Goal: Information Seeking & Learning: Learn about a topic

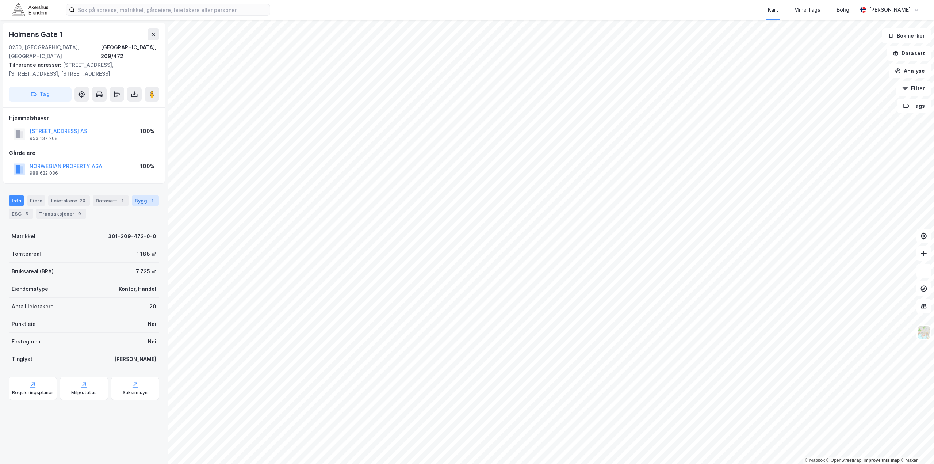
click at [140, 195] on div "Bygg 1" at bounding box center [145, 200] width 27 height 10
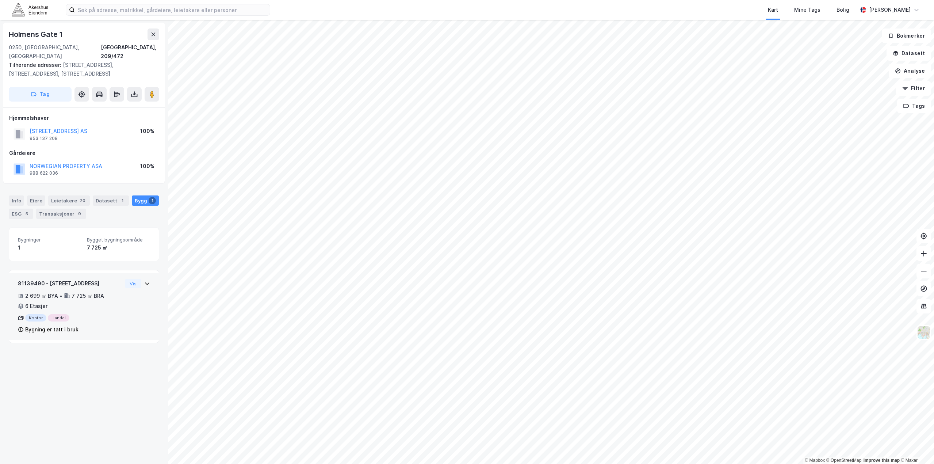
click at [91, 293] on div "2 699 ㎡ BYA • 7 725 ㎡ BRA • 6 Etasjer" at bounding box center [70, 300] width 104 height 19
click at [92, 294] on div "2 699 ㎡ BYA • 7 725 ㎡ BRA • 6 Etasjer" at bounding box center [70, 300] width 104 height 19
click at [65, 299] on div "2 699 ㎡ BYA • 7 725 ㎡ BRA • 6 Etasjer" at bounding box center [70, 300] width 104 height 19
click at [36, 195] on div "Eiere" at bounding box center [36, 200] width 18 height 10
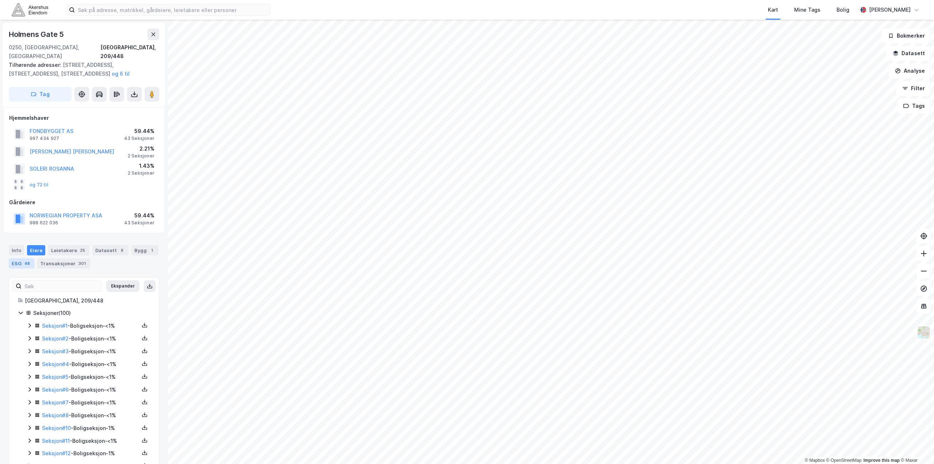
click at [23, 260] on div "48" at bounding box center [27, 263] width 8 height 7
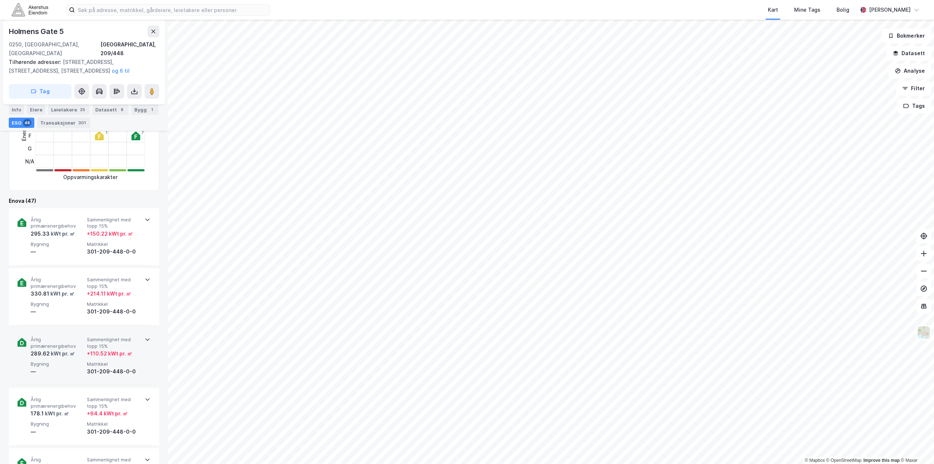
scroll to position [256, 0]
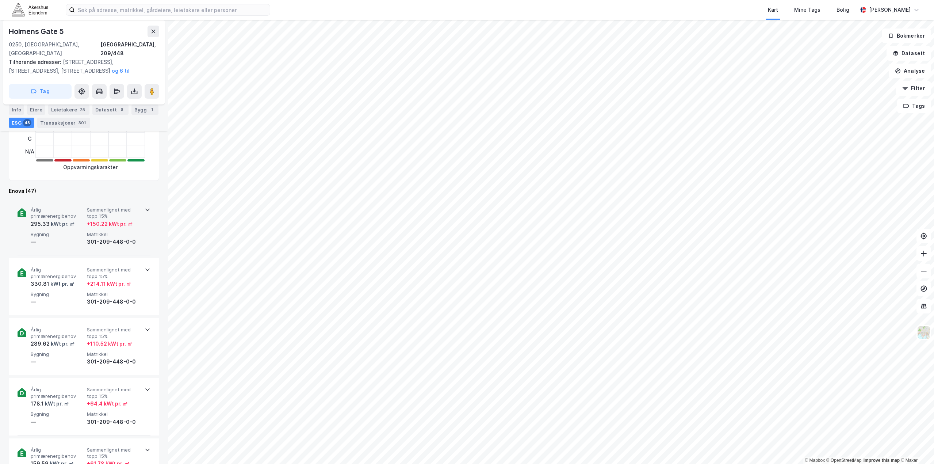
click at [142, 223] on div "Årlig primærenergibehov 295.33 kWt pr. ㎡ Sammenlignet med [PERSON_NAME] 15% + 1…" at bounding box center [84, 226] width 133 height 57
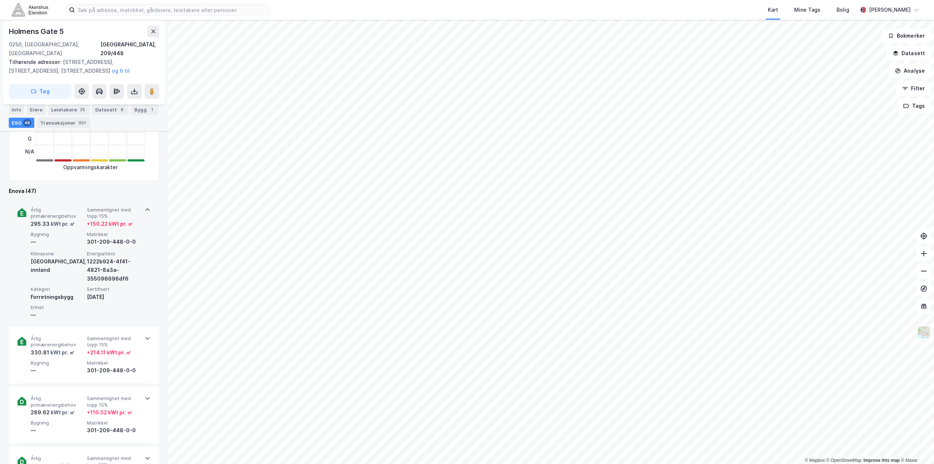
click at [112, 207] on span "Sammenlignet med topp 15%" at bounding box center [113, 213] width 53 height 13
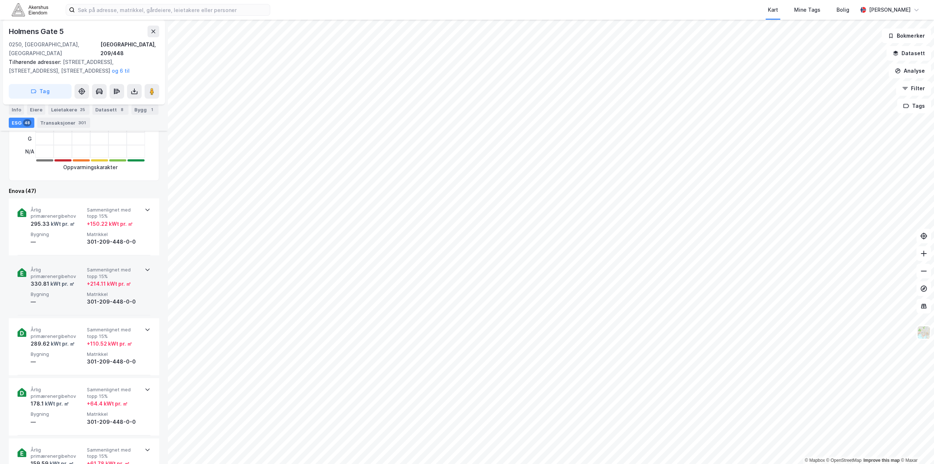
click at [95, 297] on div "301-209-448-0-0" at bounding box center [113, 301] width 53 height 9
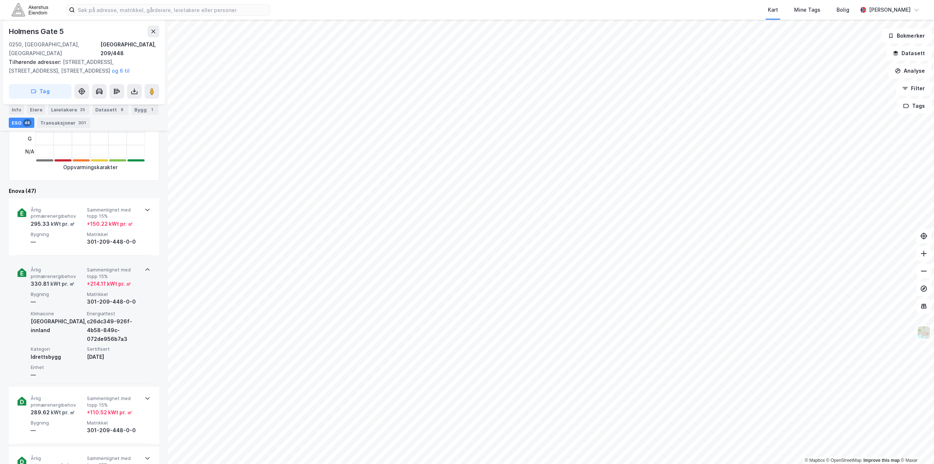
click at [95, 297] on div "301-209-448-0-0" at bounding box center [113, 301] width 53 height 9
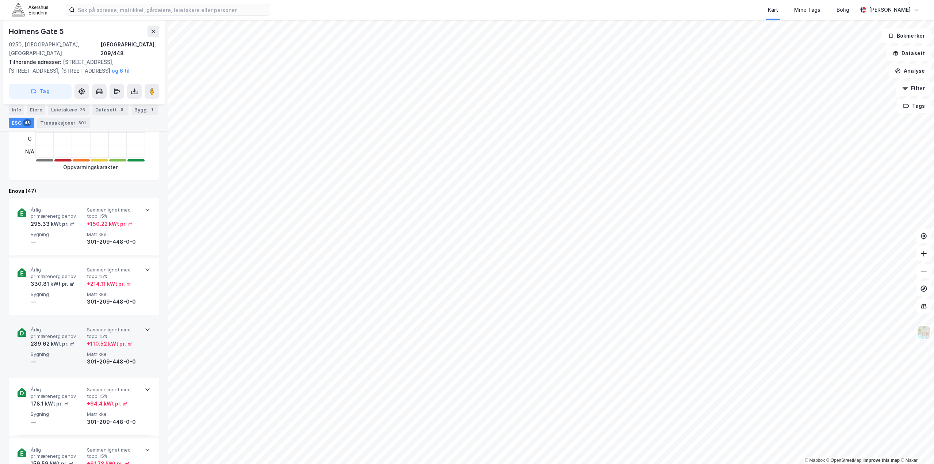
click at [91, 357] on div "301-209-448-0-0" at bounding box center [113, 361] width 53 height 9
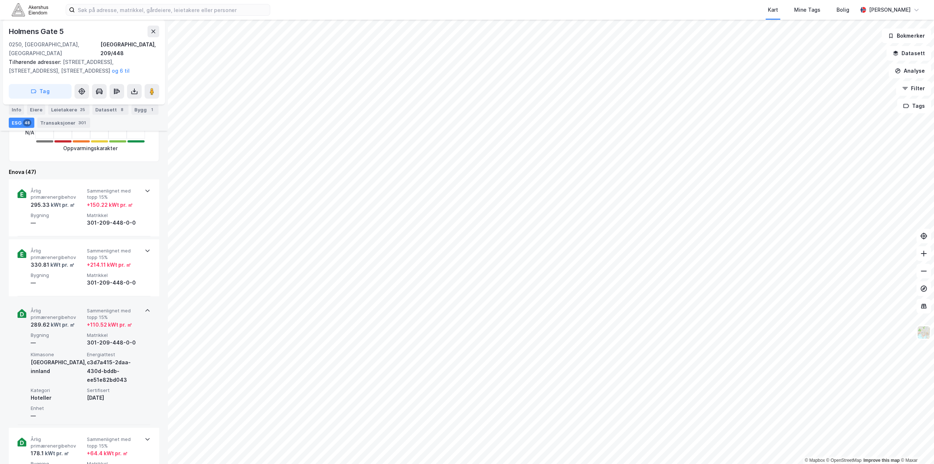
scroll to position [329, 0]
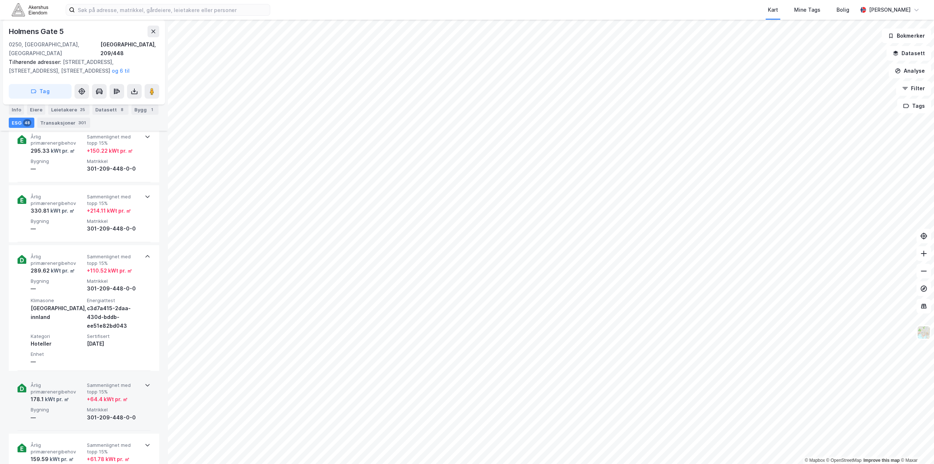
click at [87, 395] on div "+ 64.4 kWt pr. ㎡" at bounding box center [107, 399] width 41 height 9
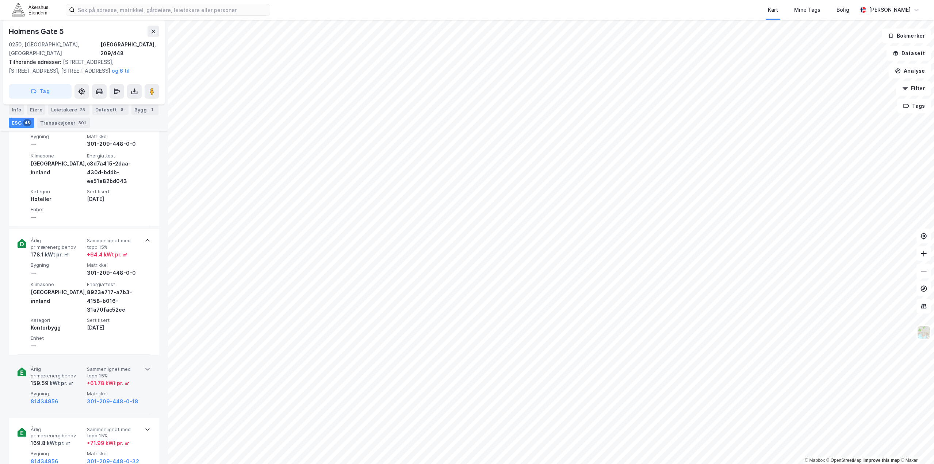
scroll to position [475, 0]
click at [111, 377] on div "+ 61.78 kWt pr. ㎡" at bounding box center [108, 381] width 43 height 9
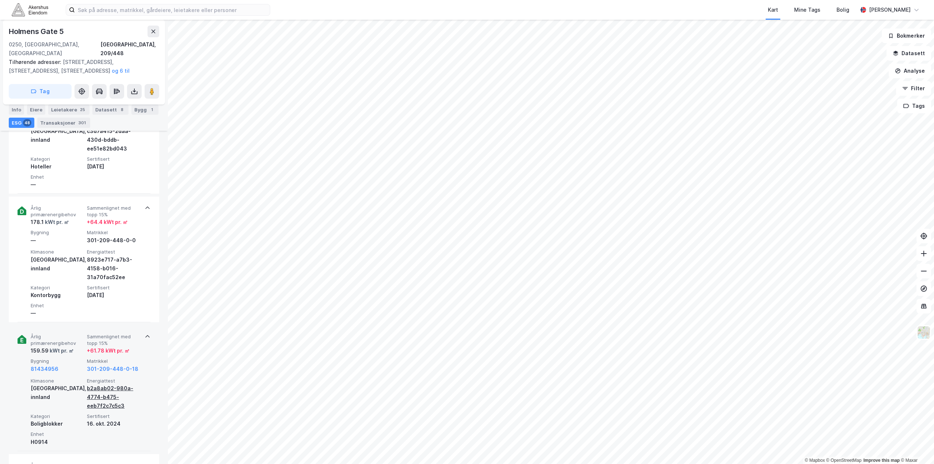
scroll to position [511, 0]
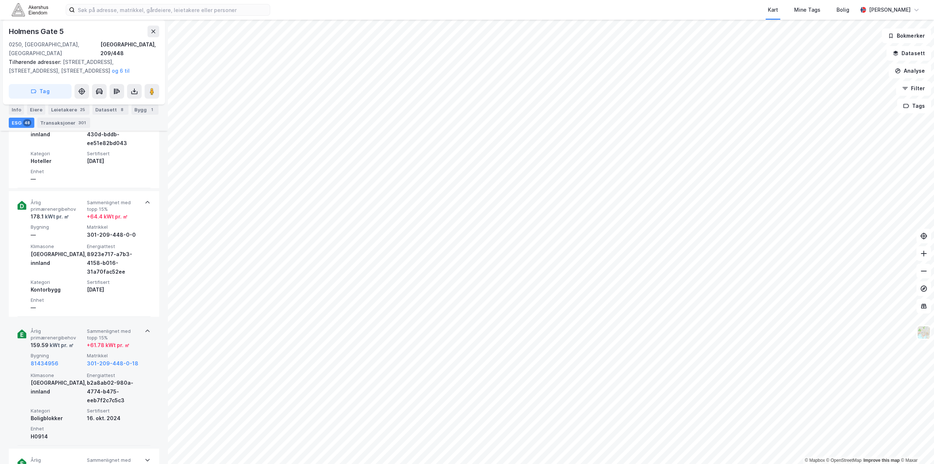
click at [116, 372] on span "Energiattest" at bounding box center [113, 375] width 53 height 6
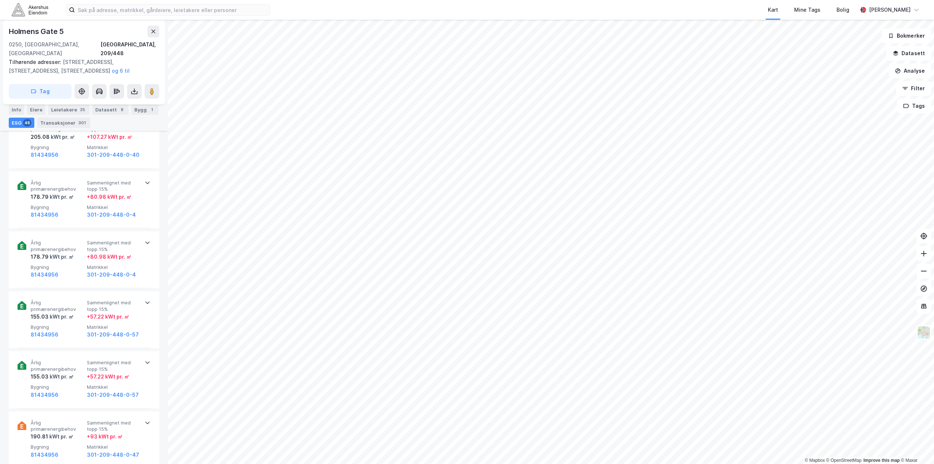
scroll to position [949, 0]
